Goal: Navigation & Orientation: Find specific page/section

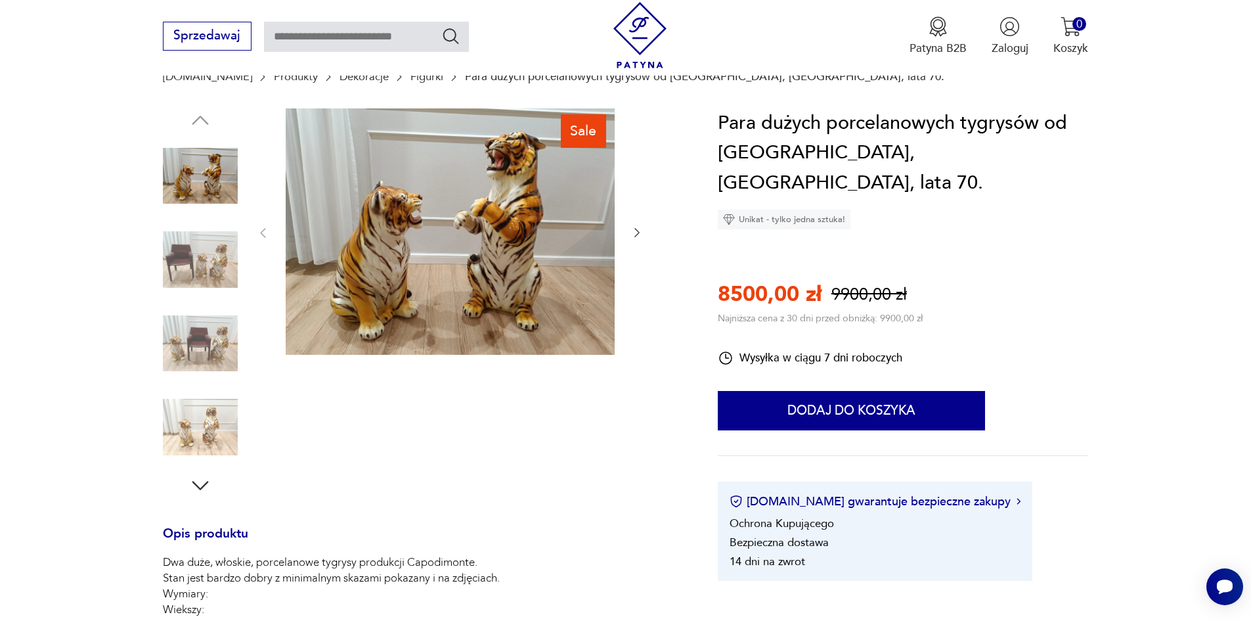
scroll to position [114, 0]
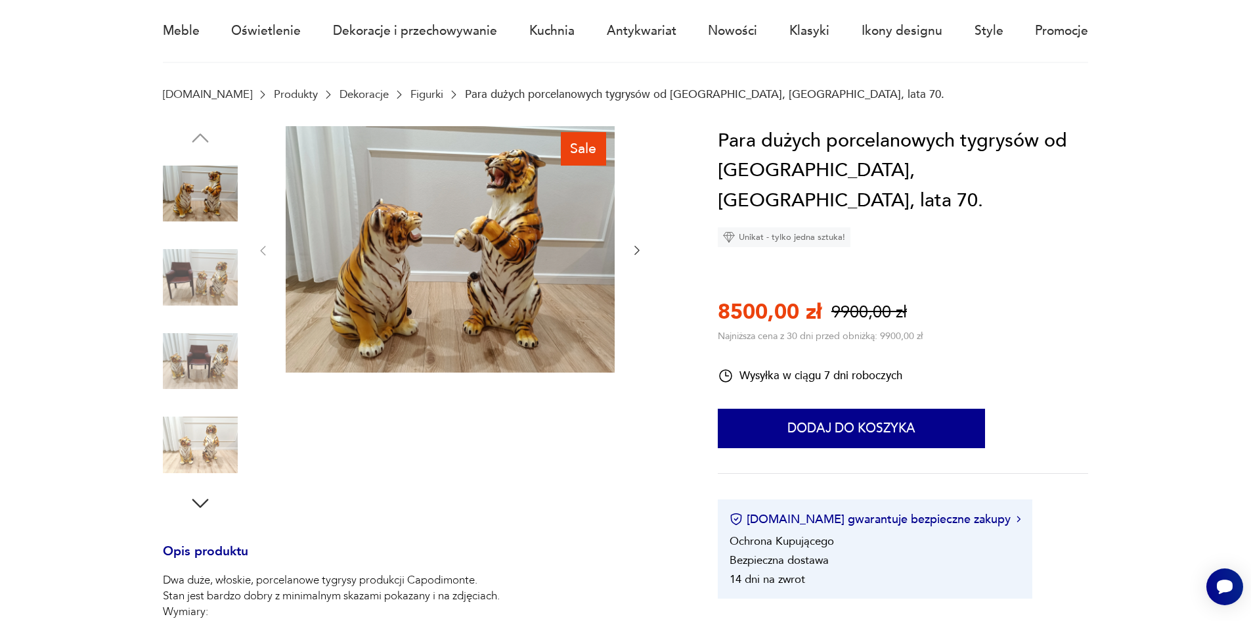
click at [211, 279] on img at bounding box center [200, 277] width 75 height 75
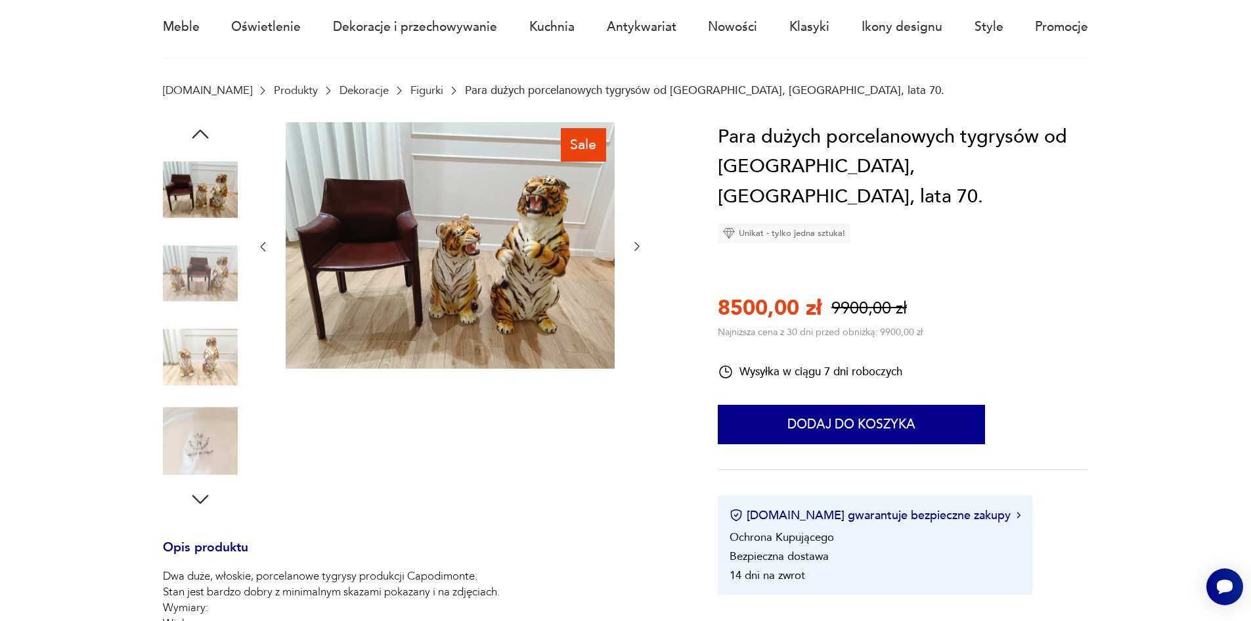
scroll to position [118, 0]
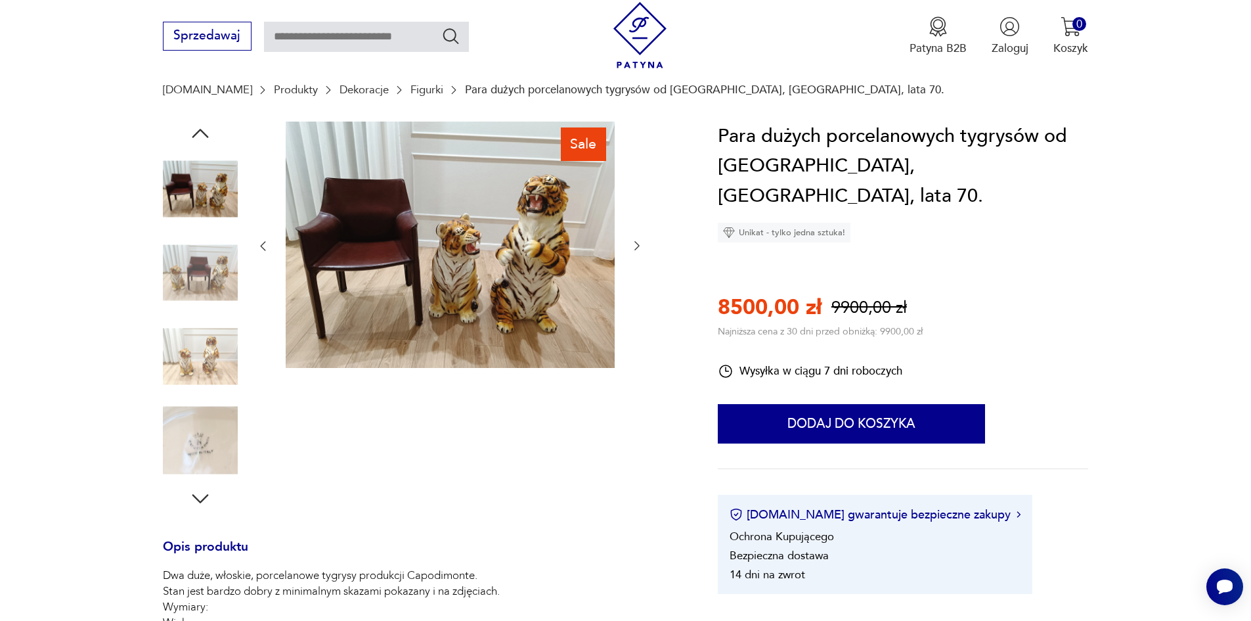
click at [639, 242] on icon "button" at bounding box center [637, 245] width 13 height 13
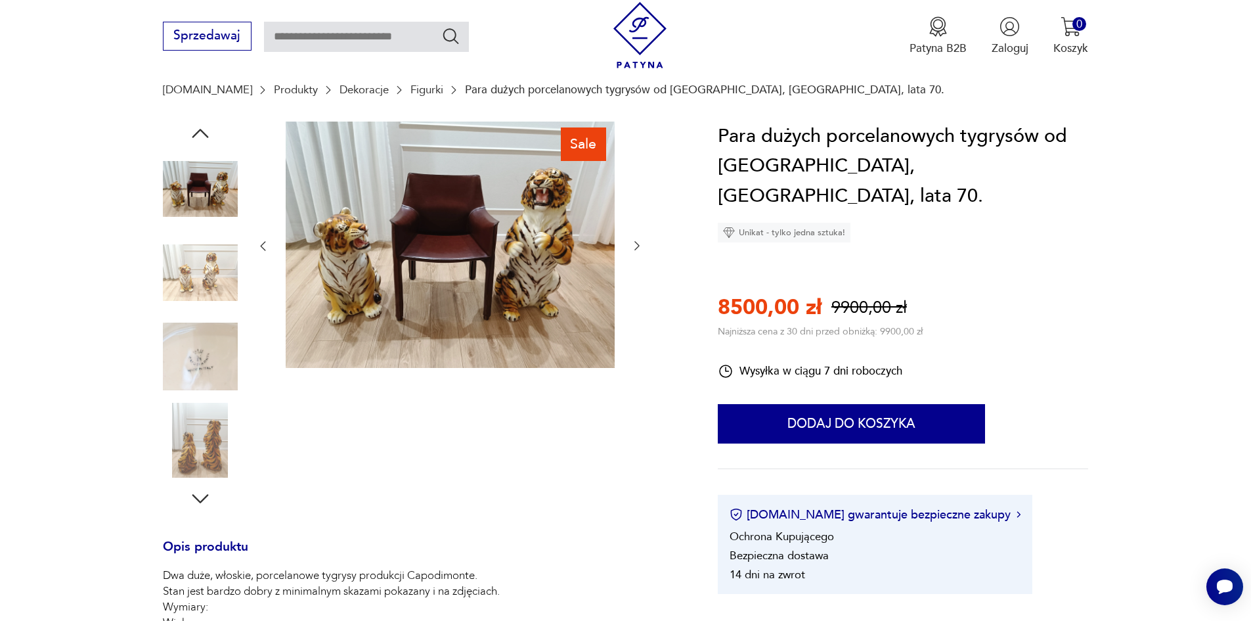
click at [639, 242] on icon "button" at bounding box center [637, 245] width 13 height 13
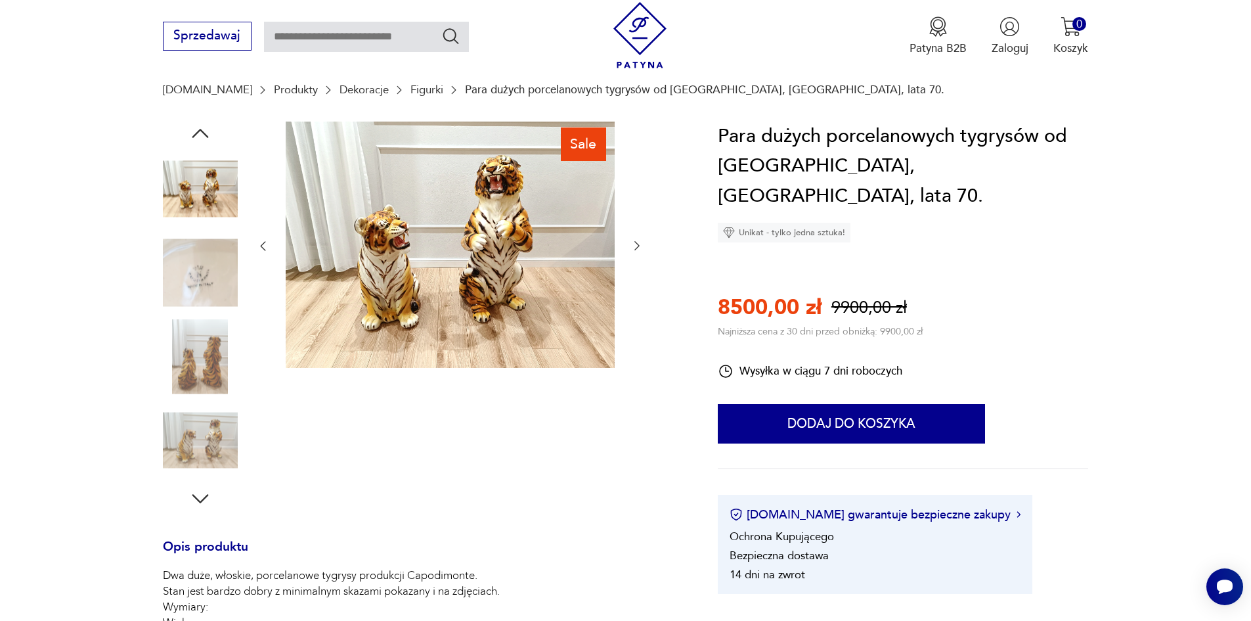
click at [639, 242] on icon "button" at bounding box center [637, 245] width 13 height 13
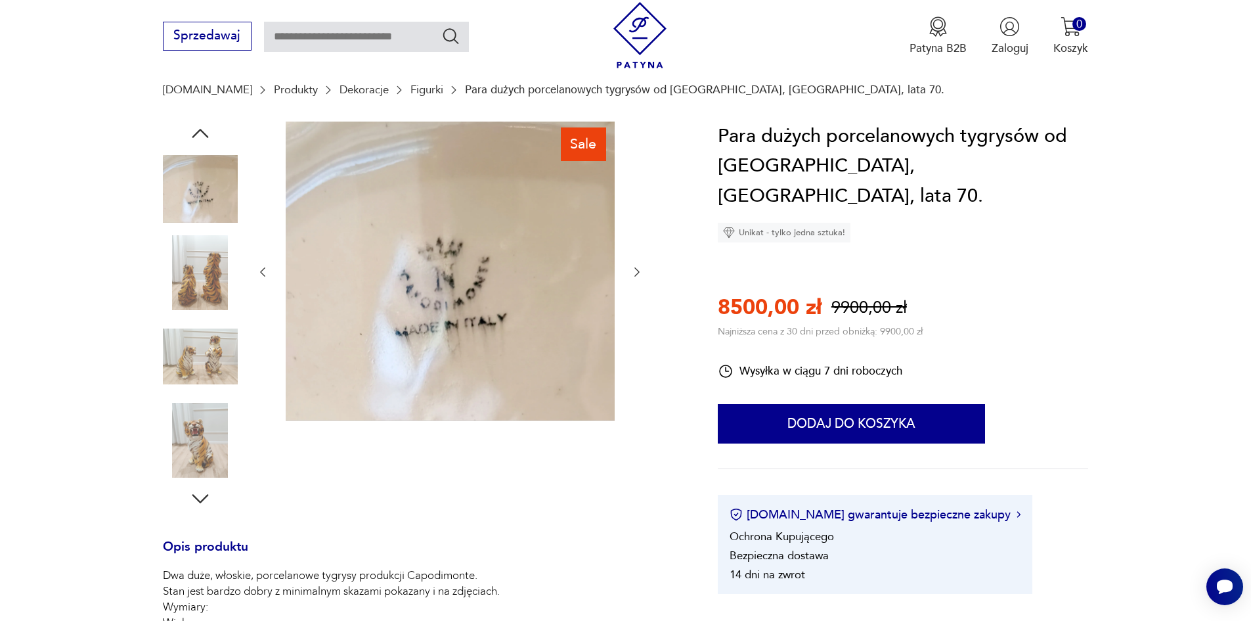
click at [639, 242] on div at bounding box center [450, 273] width 388 height 302
click at [201, 497] on icon "button" at bounding box center [201, 499] width 24 height 24
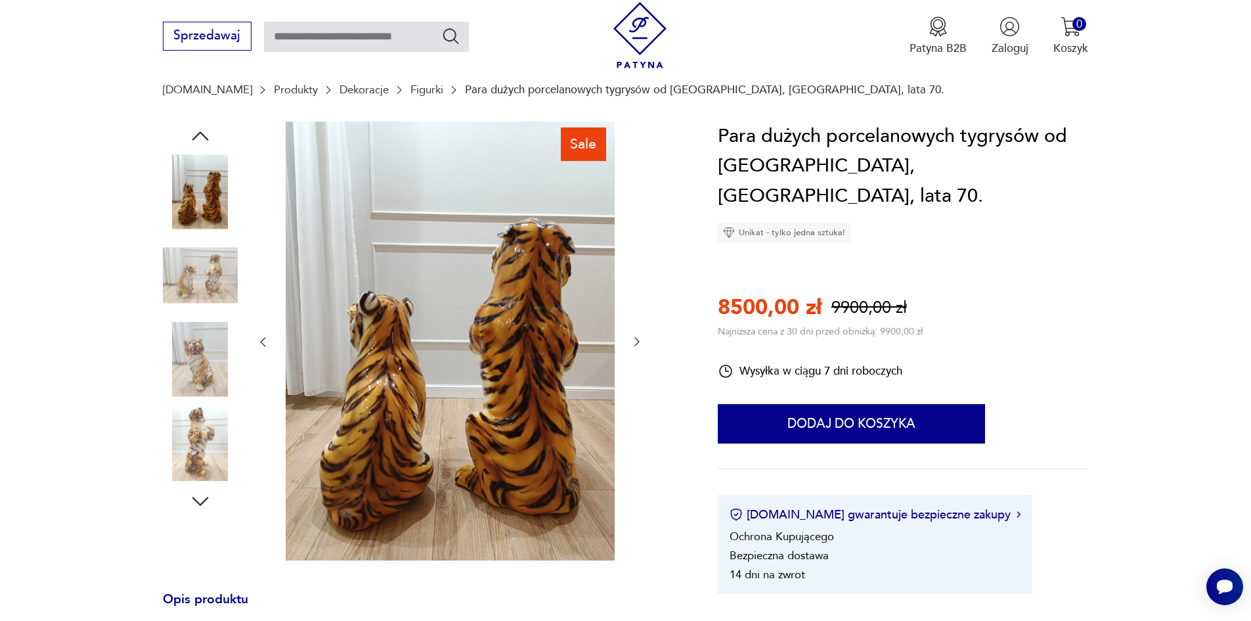
click at [201, 497] on icon "button" at bounding box center [201, 501] width 24 height 24
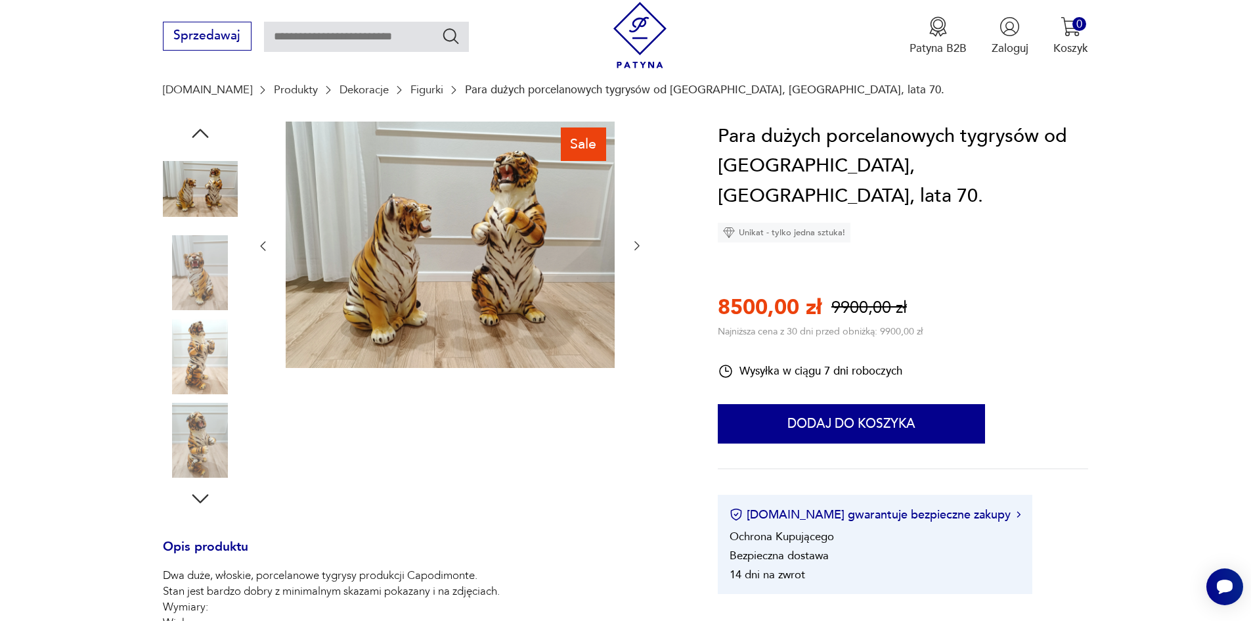
click at [200, 449] on img at bounding box center [200, 440] width 75 height 75
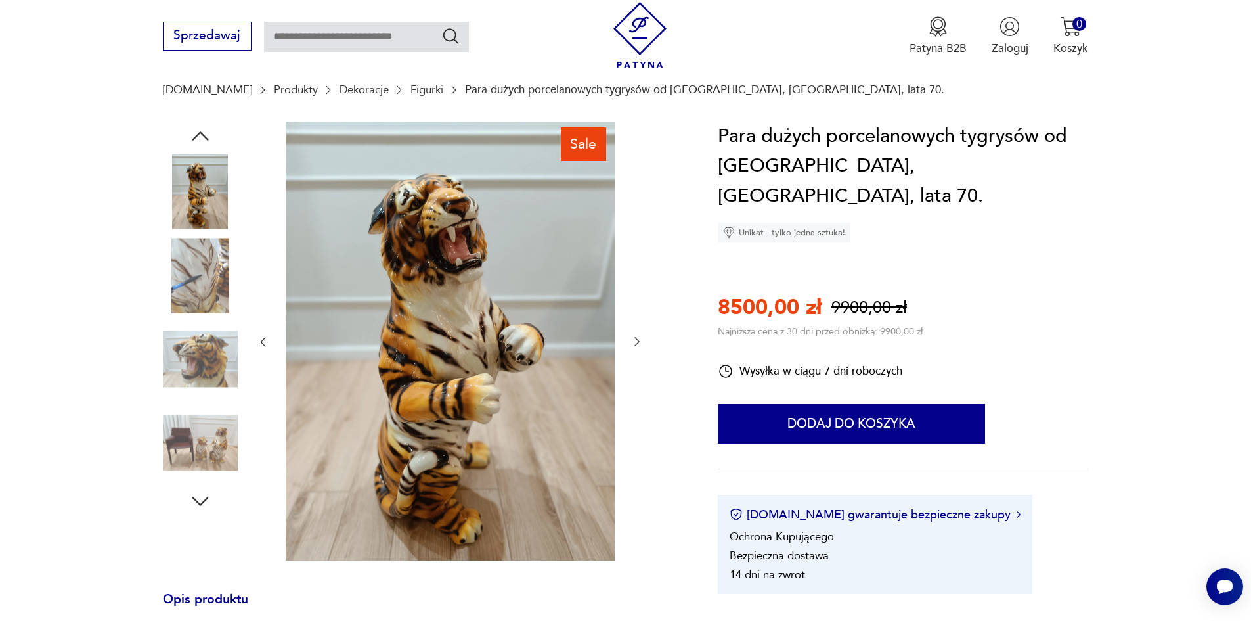
click at [201, 507] on icon "button" at bounding box center [201, 501] width 24 height 24
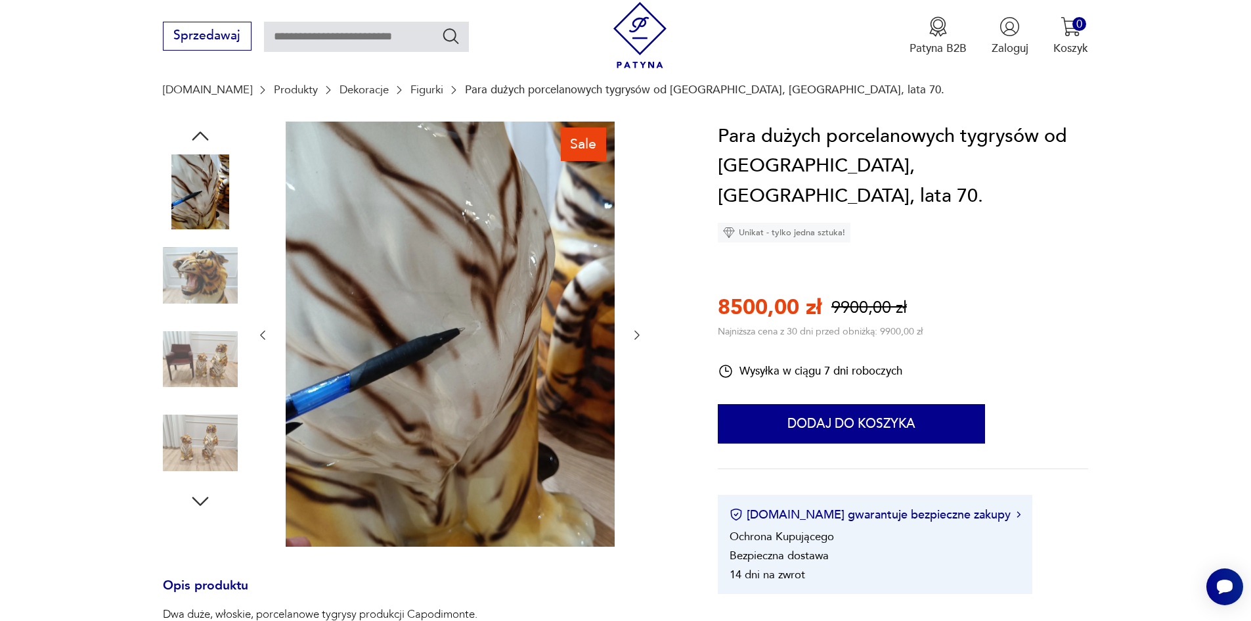
click at [341, 86] on link "Dekoracje" at bounding box center [364, 89] width 49 height 12
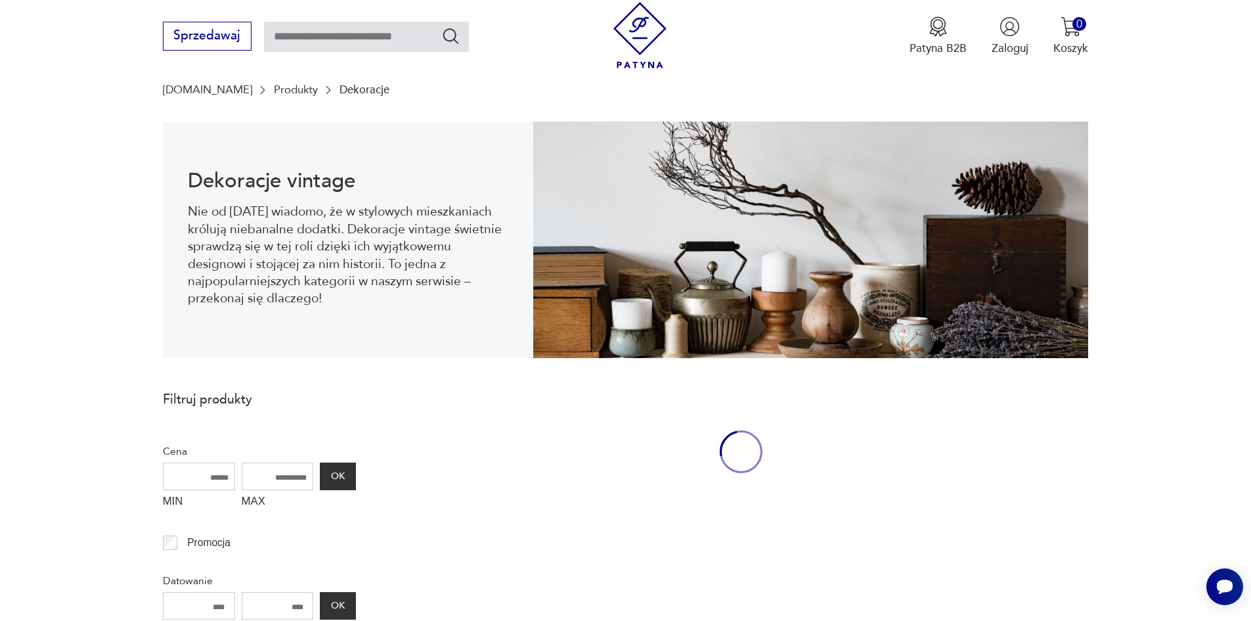
scroll to position [43, 0]
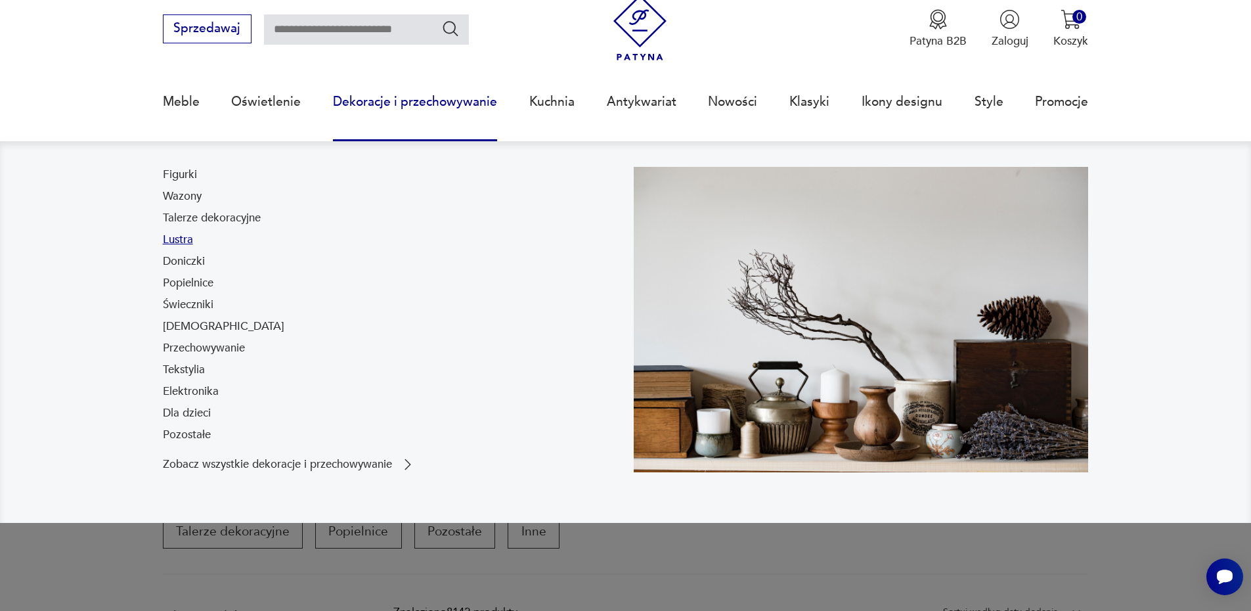
click at [190, 240] on link "Lustra" at bounding box center [178, 240] width 30 height 16
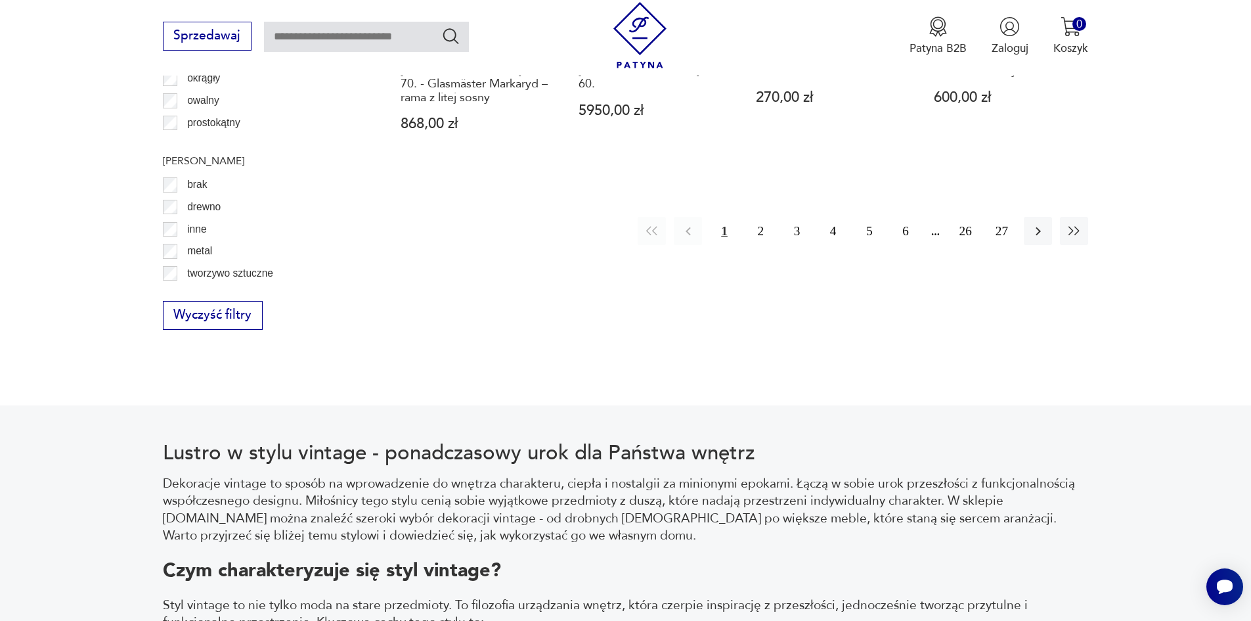
scroll to position [1628, 0]
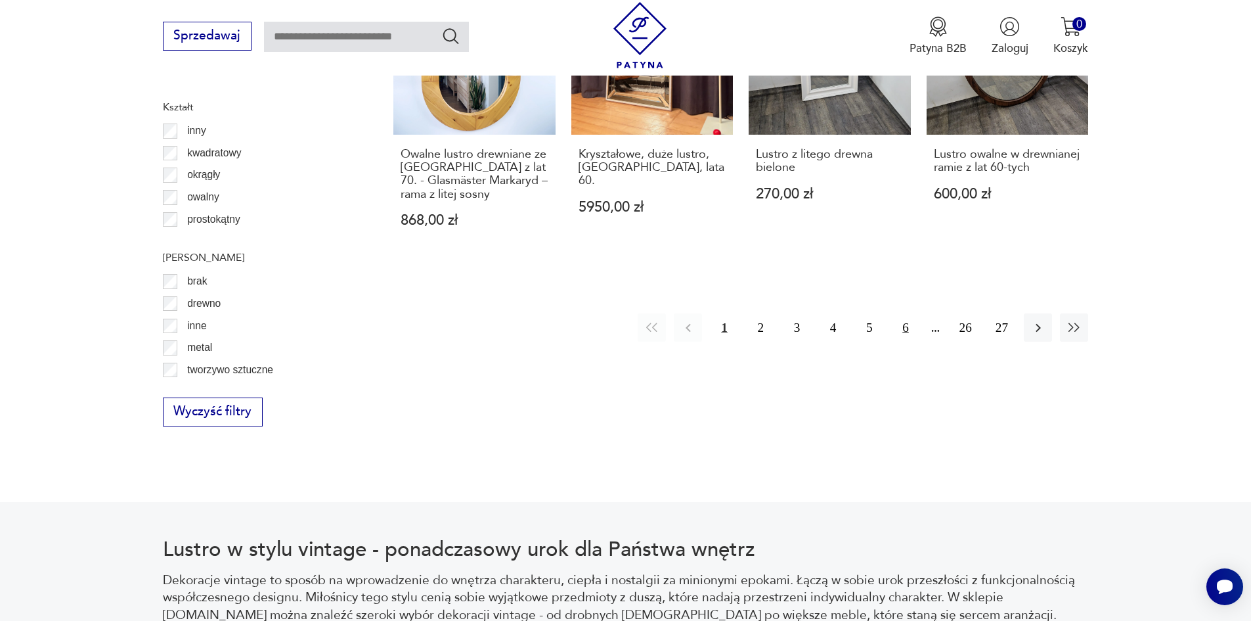
click at [904, 313] on button "6" at bounding box center [905, 327] width 28 height 28
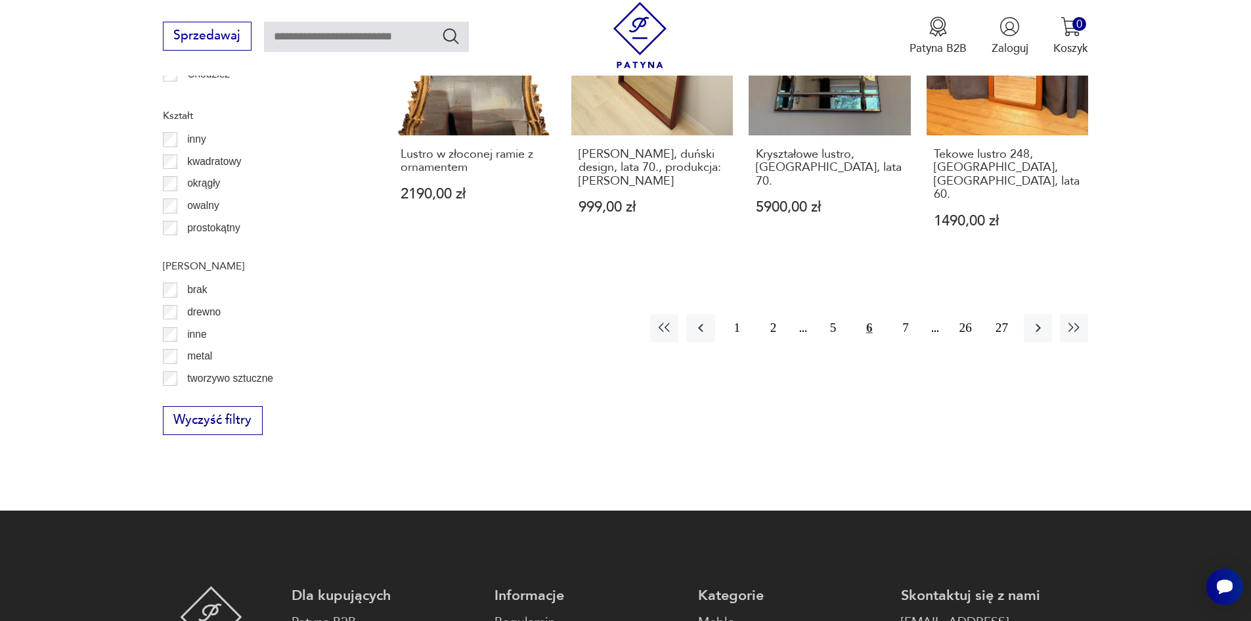
scroll to position [1663, 0]
